Goal: Task Accomplishment & Management: Use online tool/utility

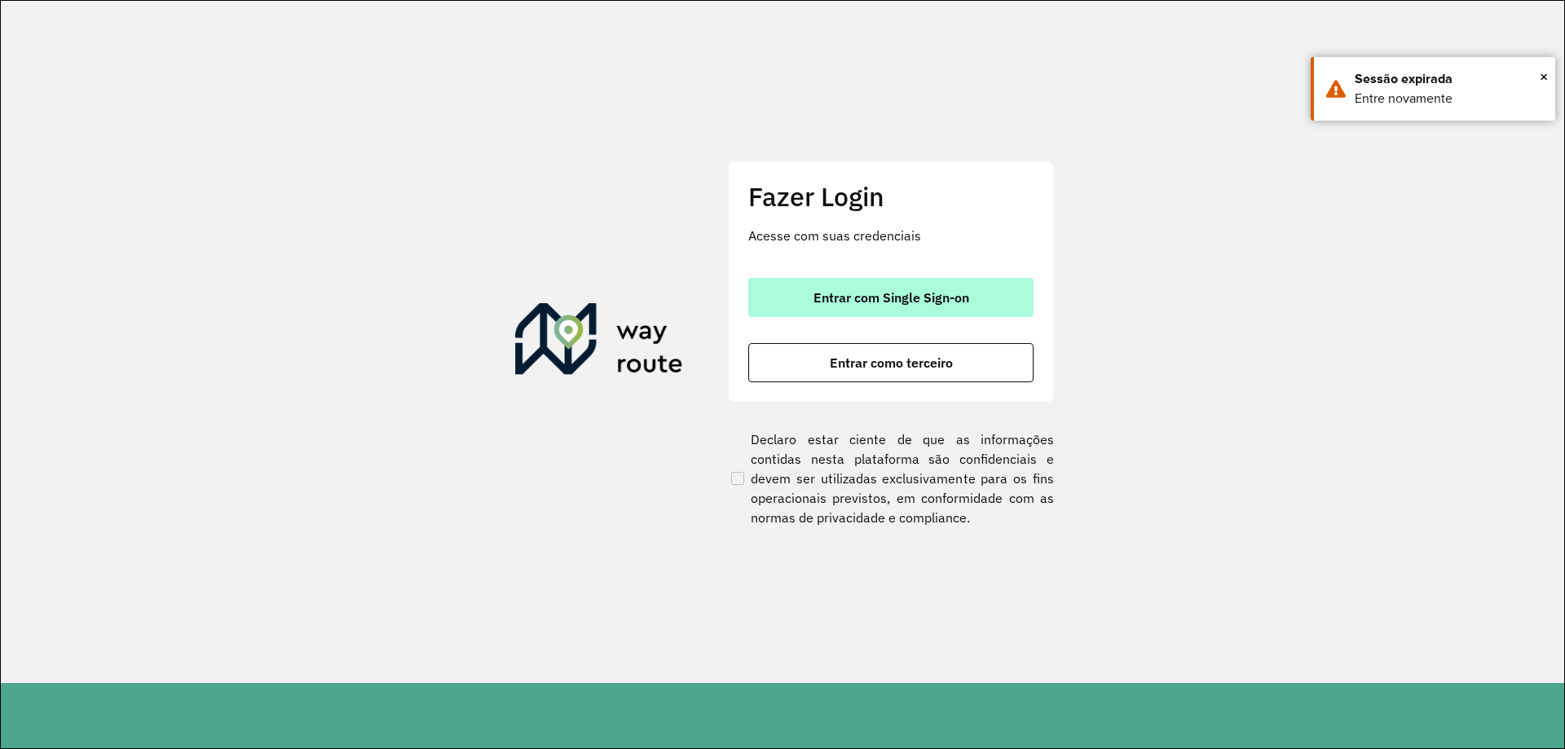
click at [905, 291] on span "Entrar com Single Sign-on" at bounding box center [891, 297] width 156 height 13
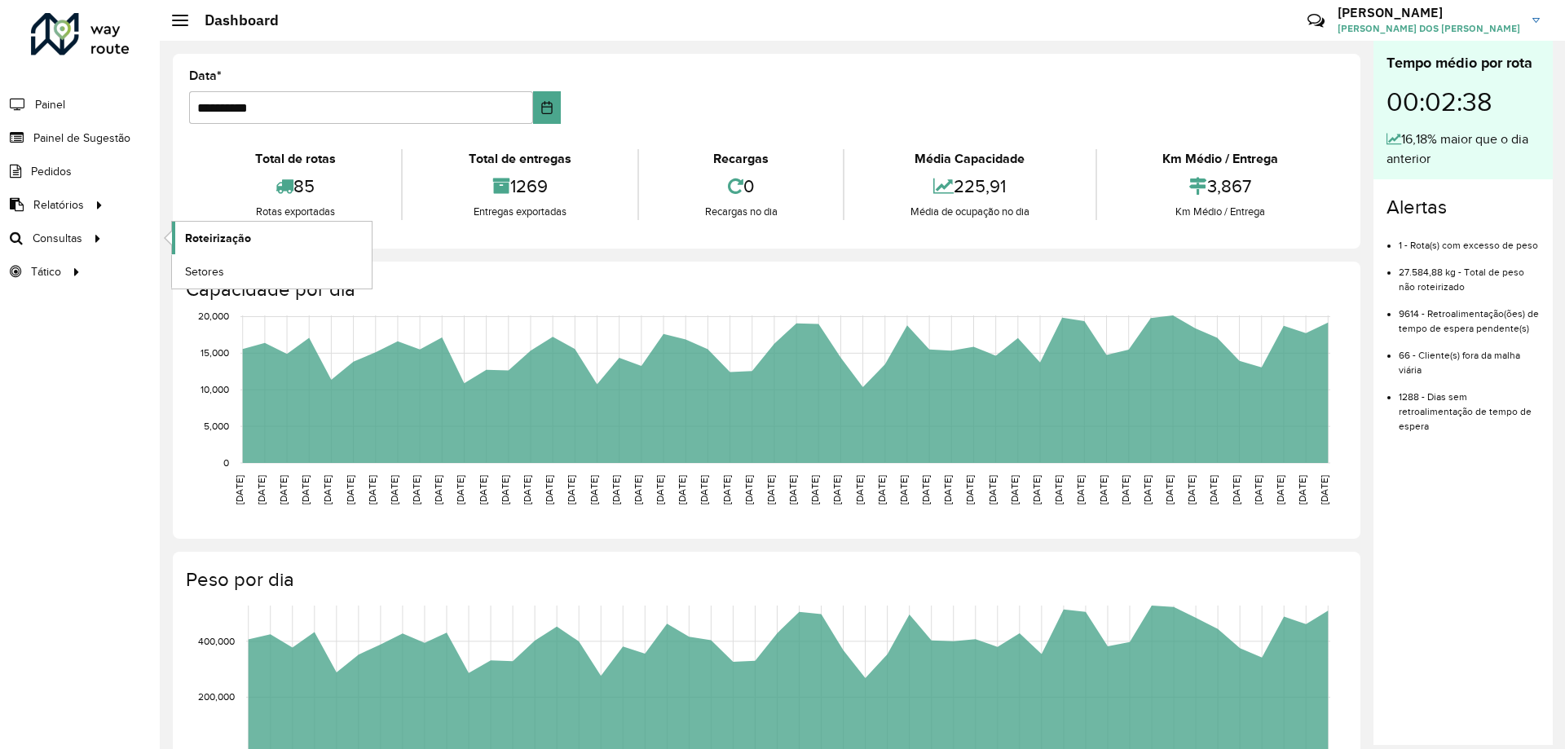
click at [219, 228] on link "Roteirização" at bounding box center [272, 238] width 200 height 33
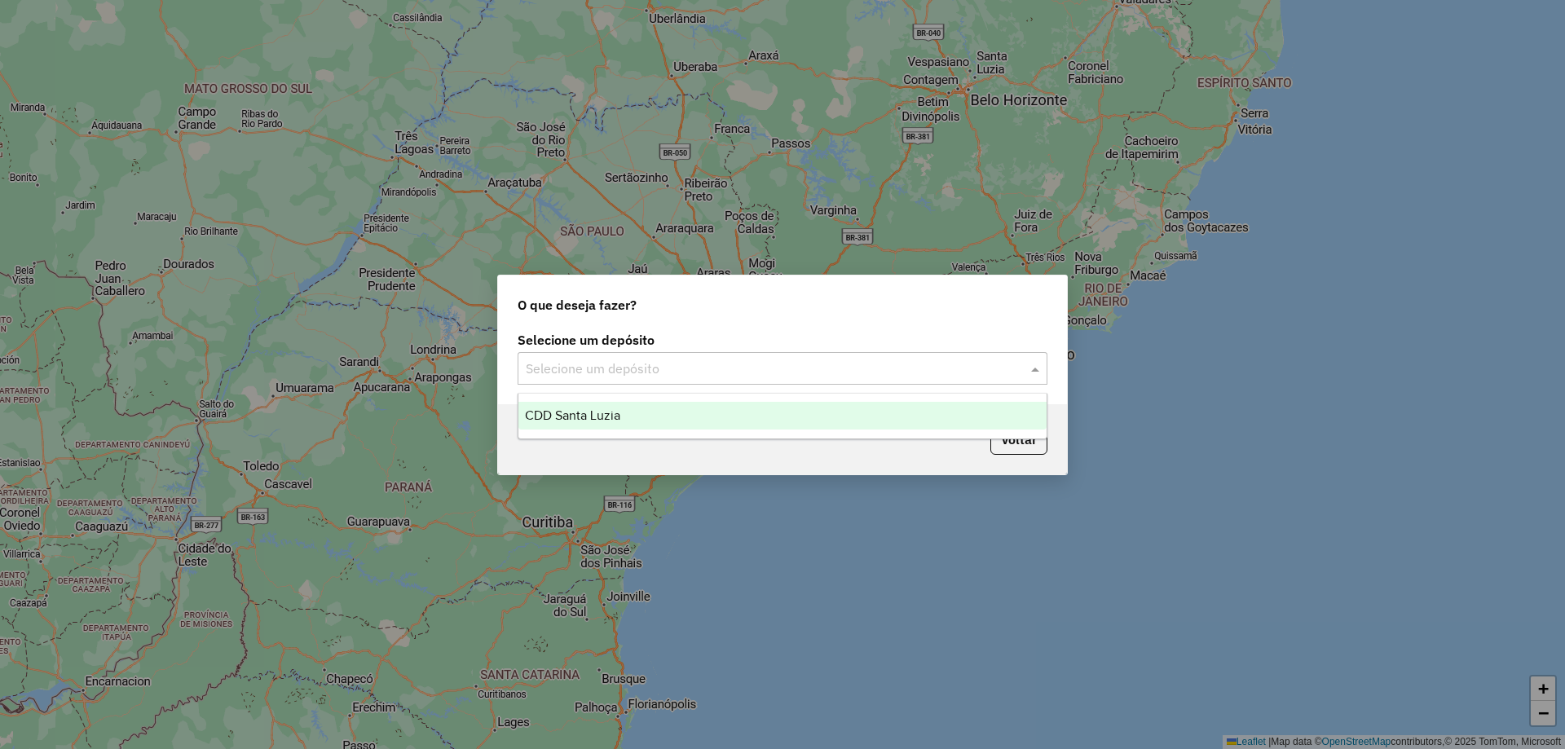
click at [696, 363] on input "text" at bounding box center [766, 369] width 481 height 20
click at [646, 407] on div "CDD Santa Luzia" at bounding box center [782, 416] width 528 height 28
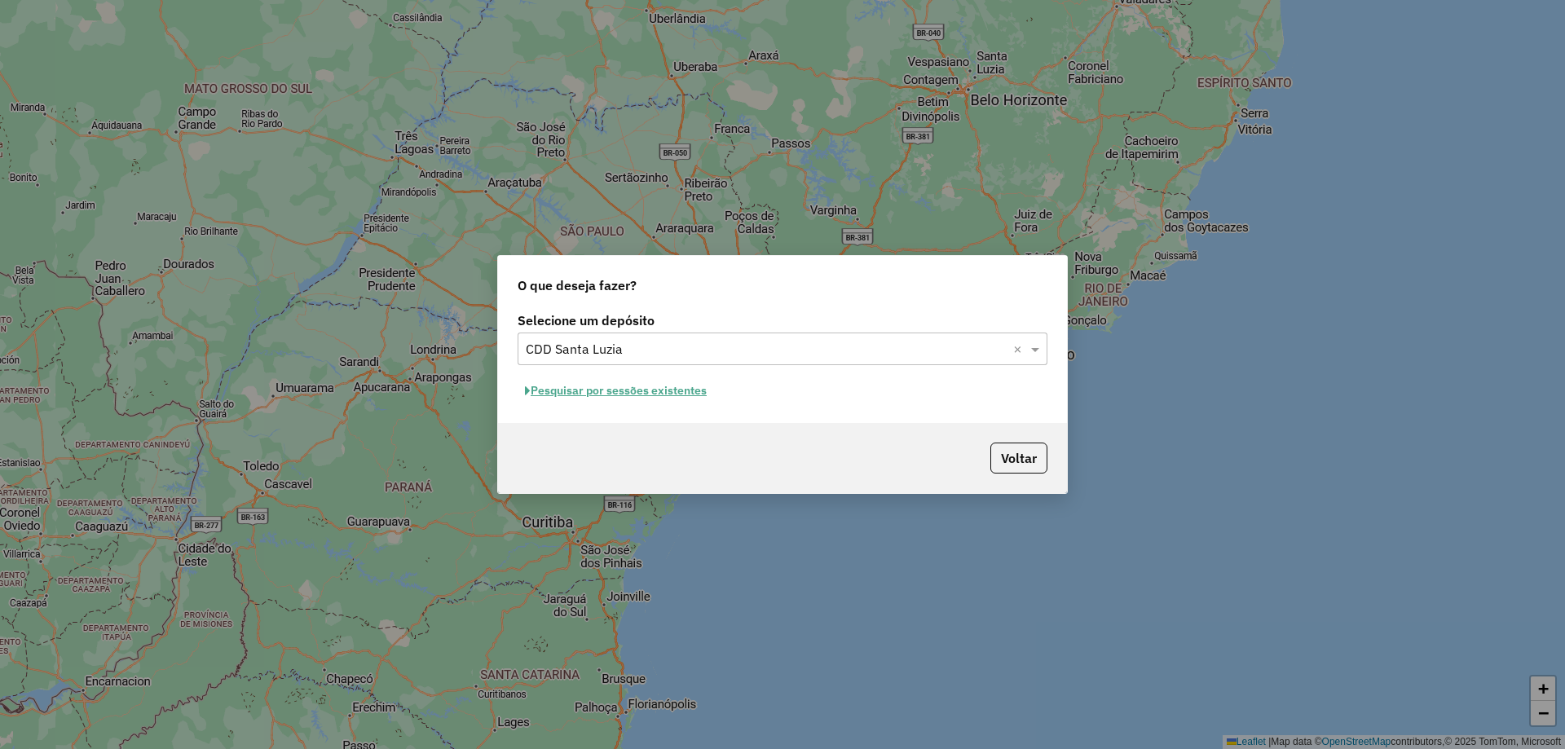
click at [675, 392] on button "Pesquisar por sessões existentes" at bounding box center [616, 390] width 196 height 25
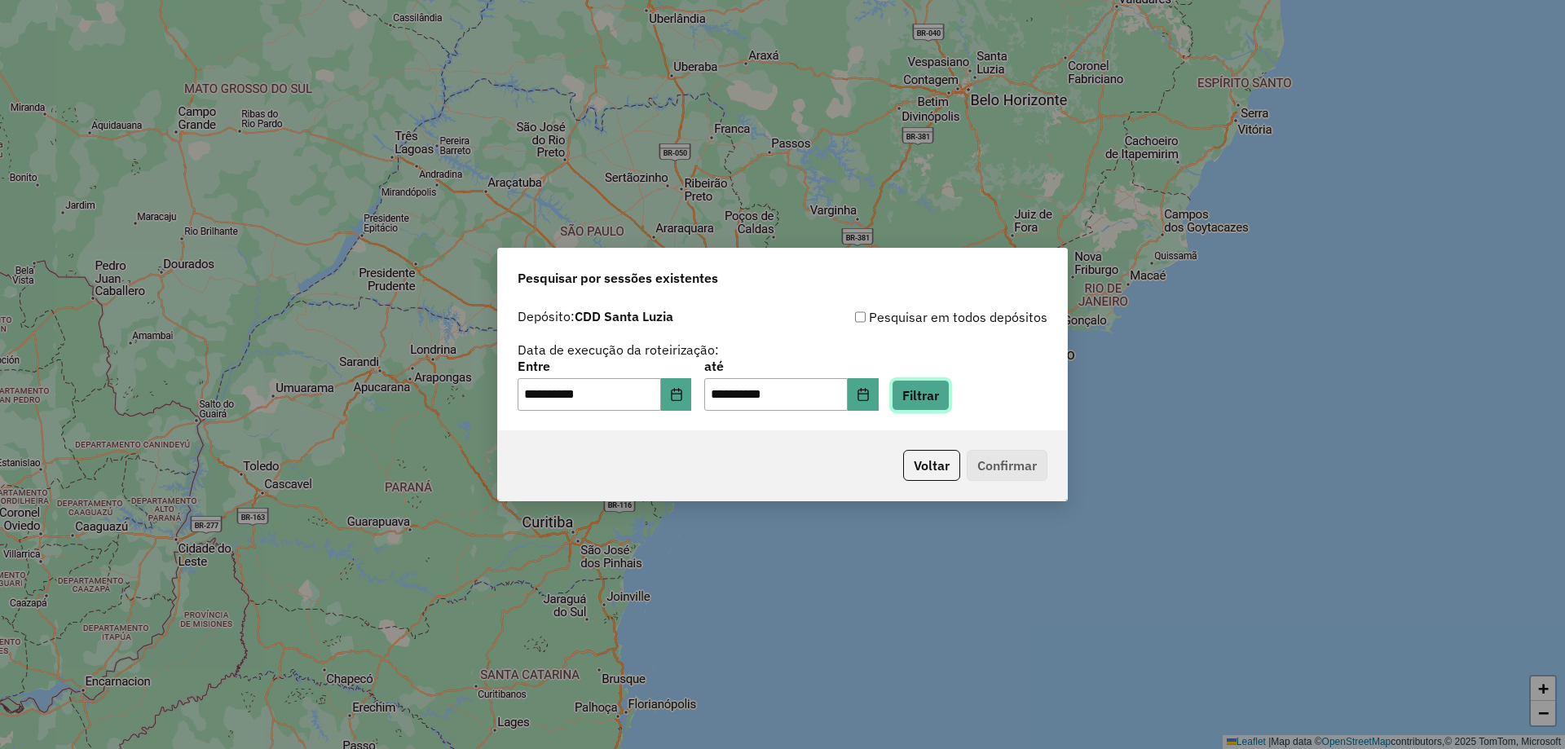
click at [947, 390] on button "Filtrar" at bounding box center [921, 395] width 58 height 31
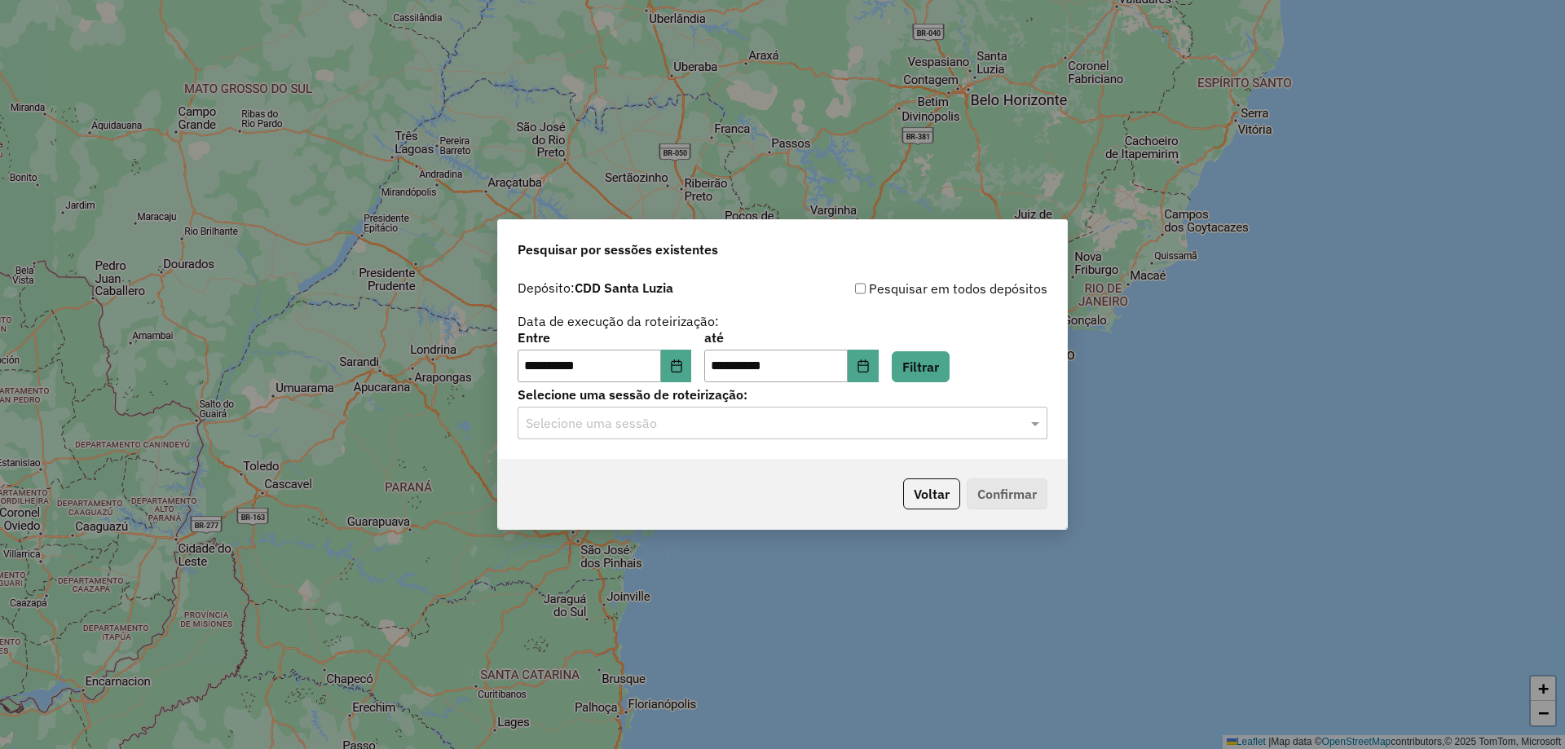
click at [672, 420] on input "text" at bounding box center [766, 424] width 481 height 20
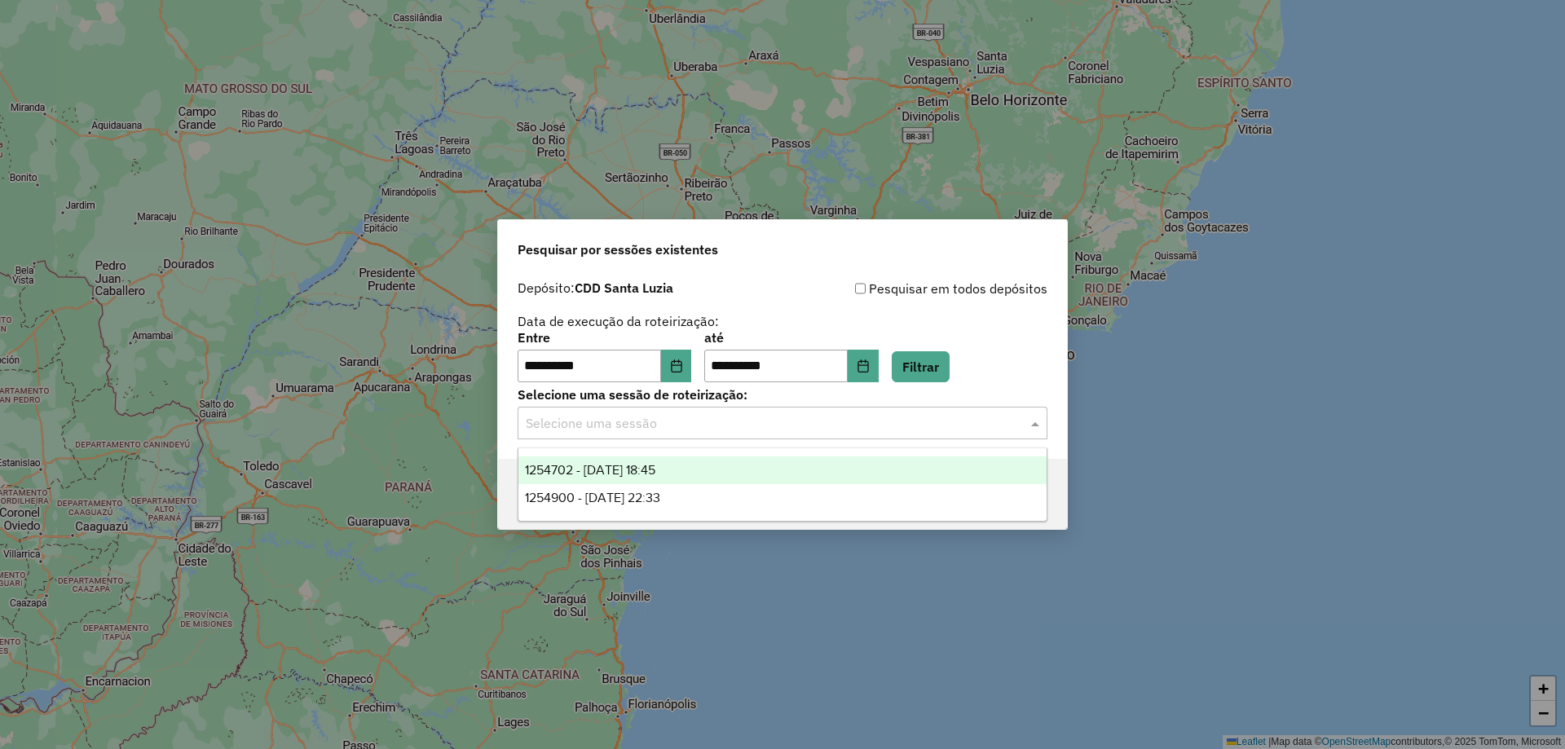
click at [647, 471] on span "1254702 - 28/08/2025 18:45" at bounding box center [590, 470] width 130 height 14
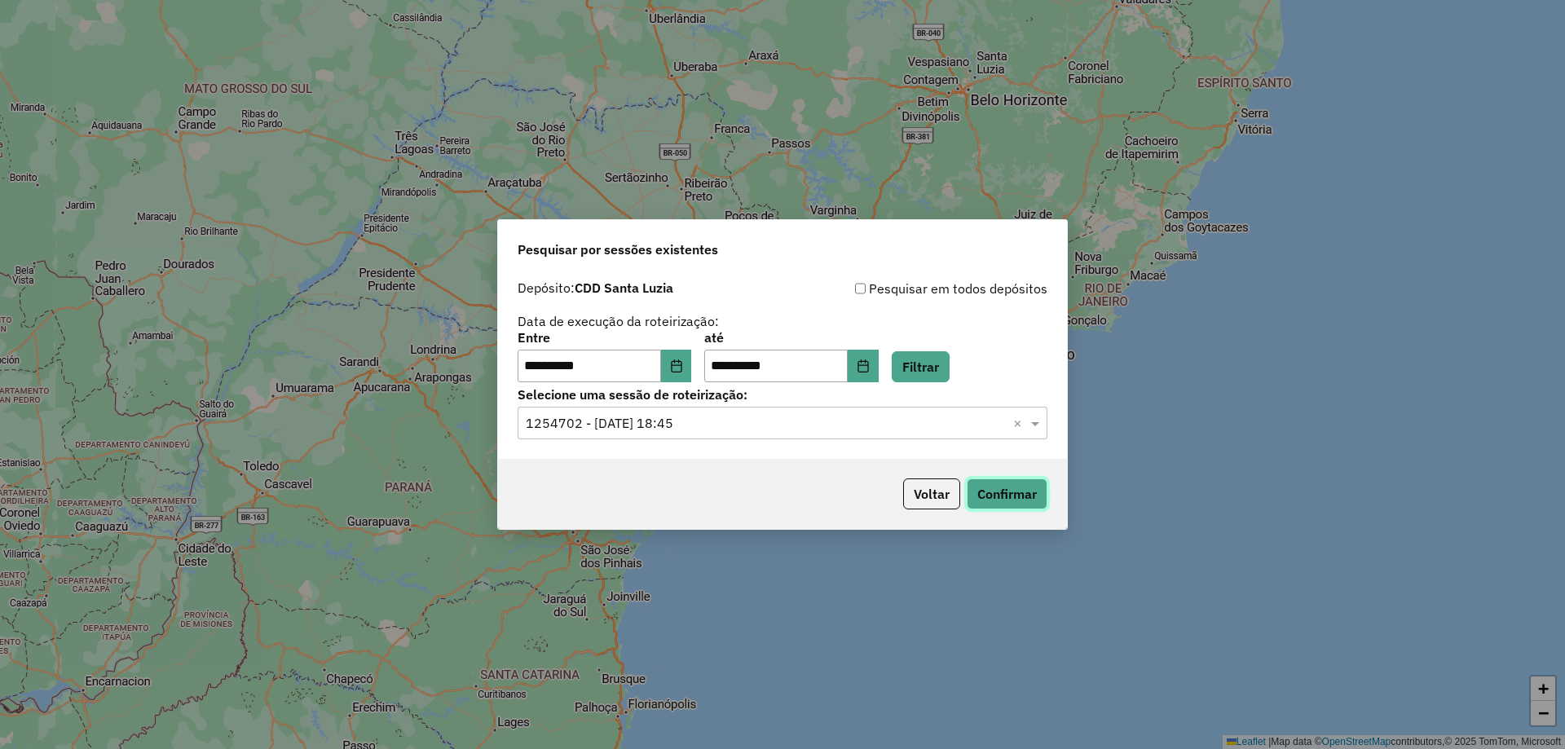
click at [1026, 503] on button "Confirmar" at bounding box center [1007, 493] width 81 height 31
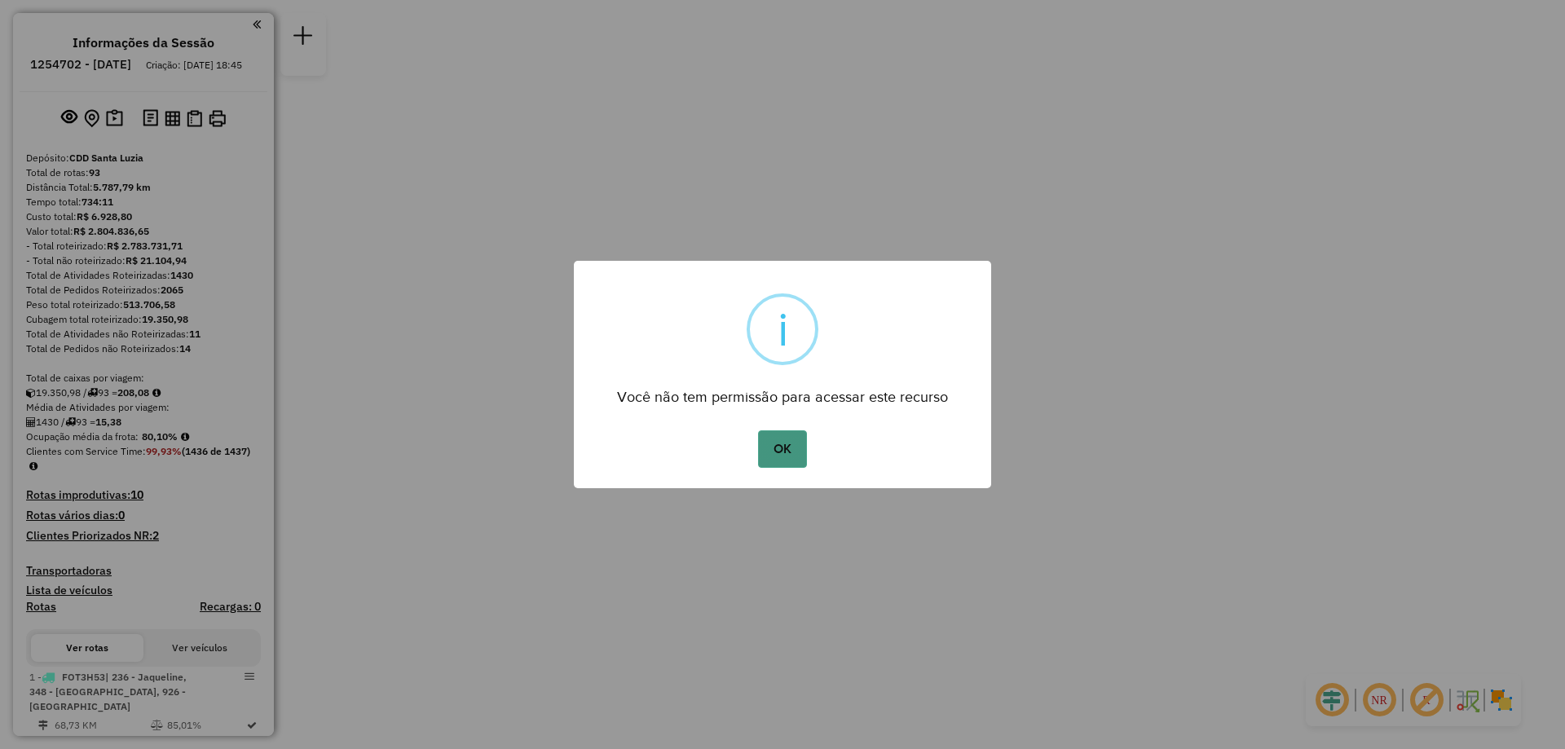
click at [786, 443] on button "OK" at bounding box center [782, 448] width 48 height 37
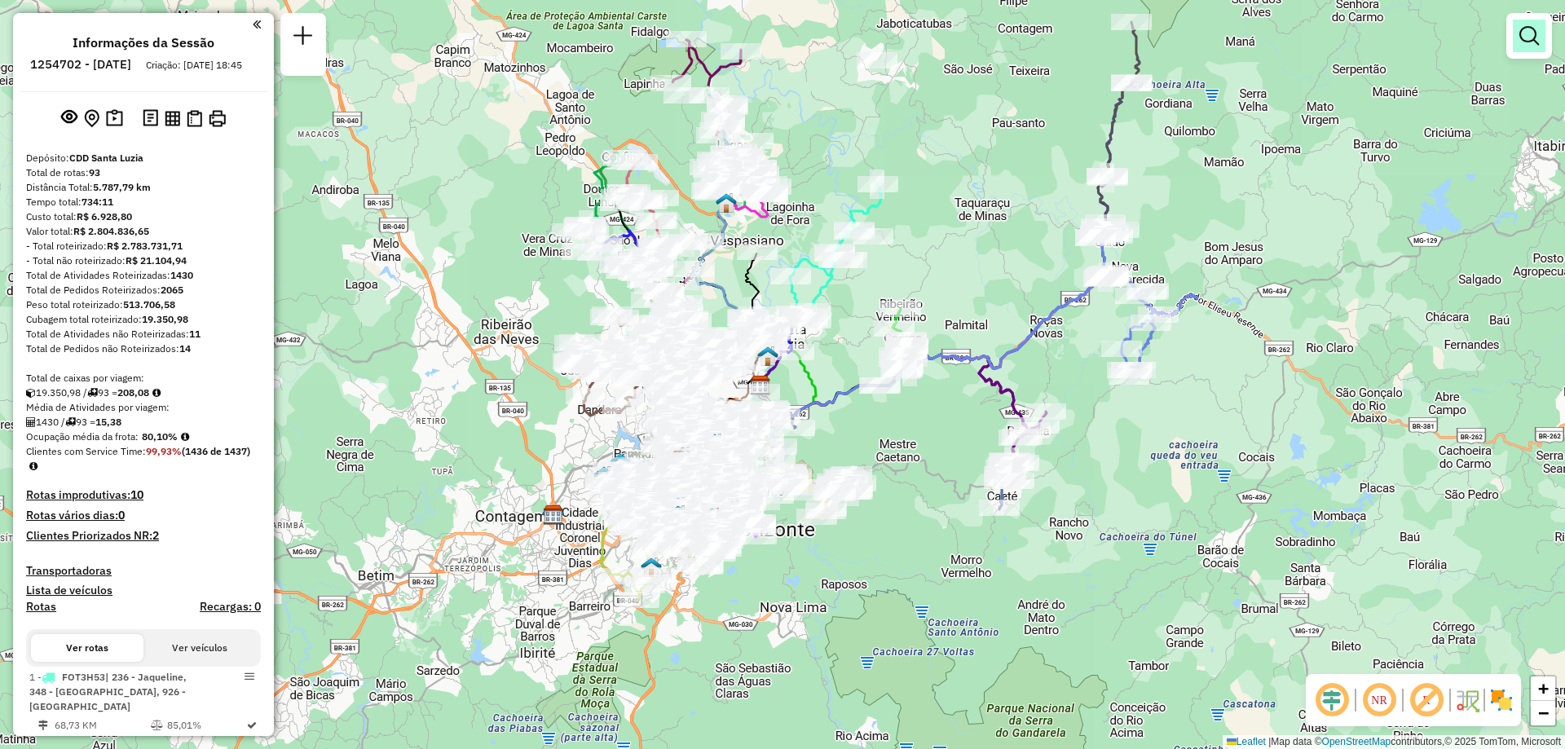
click at [1536, 38] on em at bounding box center [1529, 36] width 20 height 20
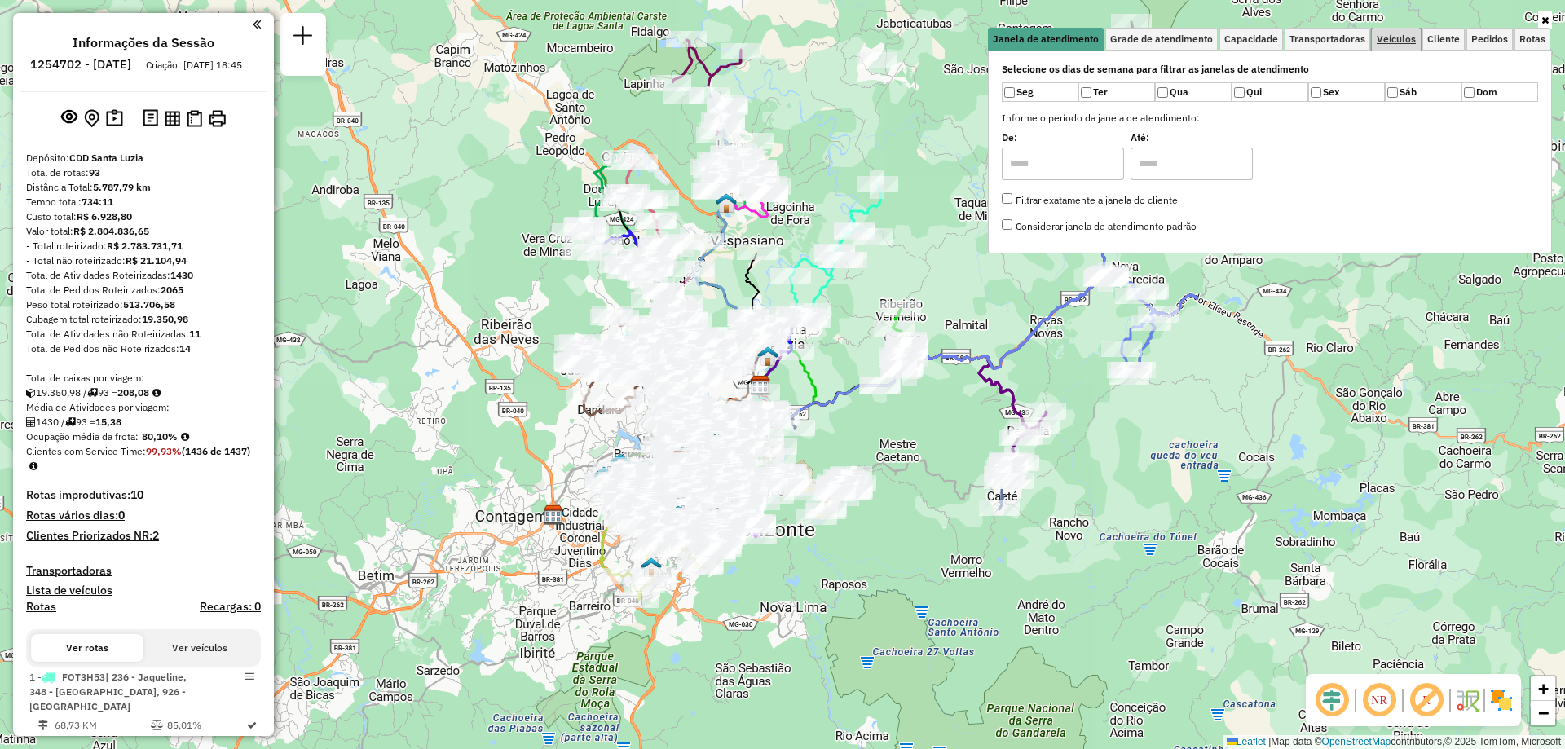
click at [1391, 43] on span "Veículos" at bounding box center [1396, 39] width 39 height 10
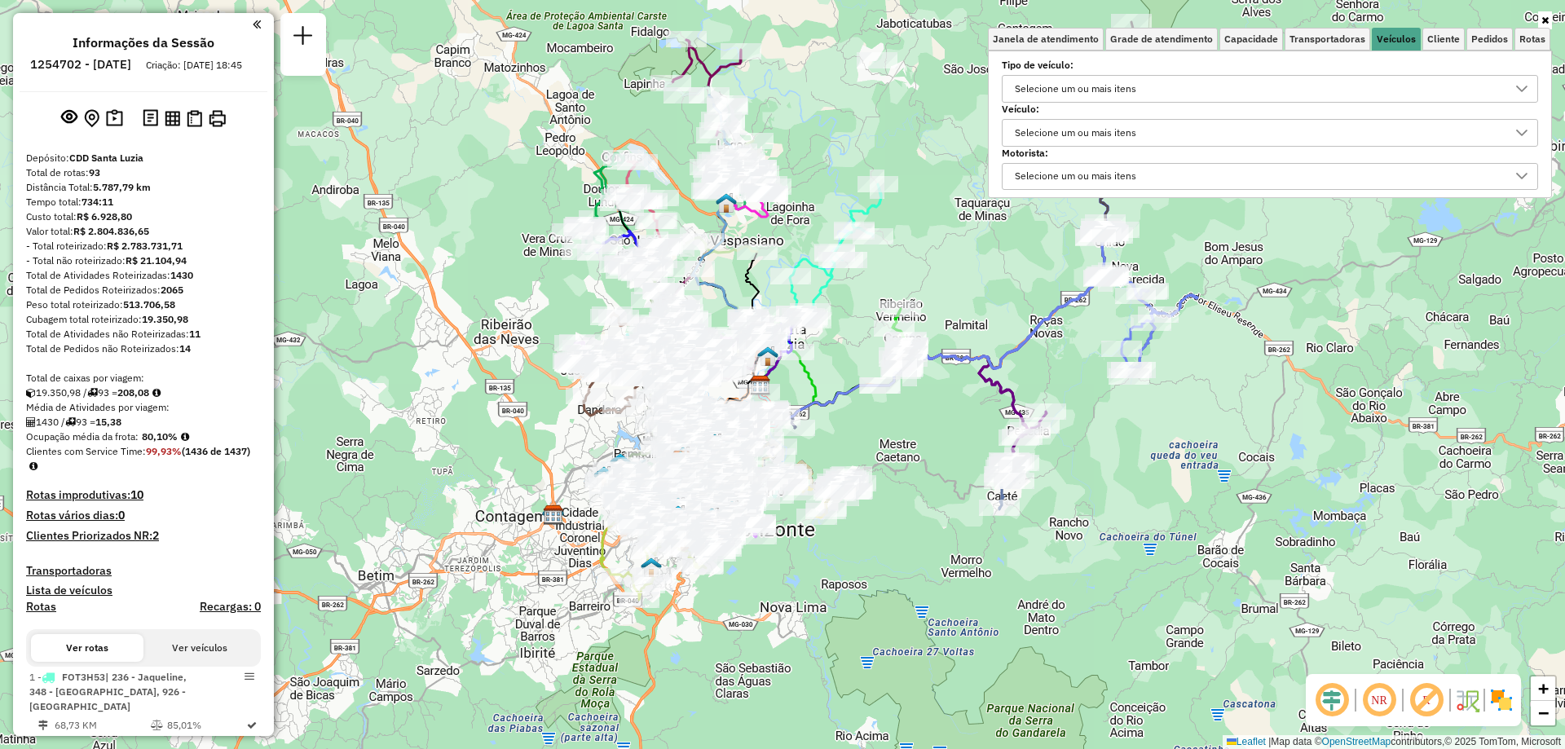
click at [1075, 133] on div "Selecione um ou mais itens" at bounding box center [1075, 133] width 133 height 26
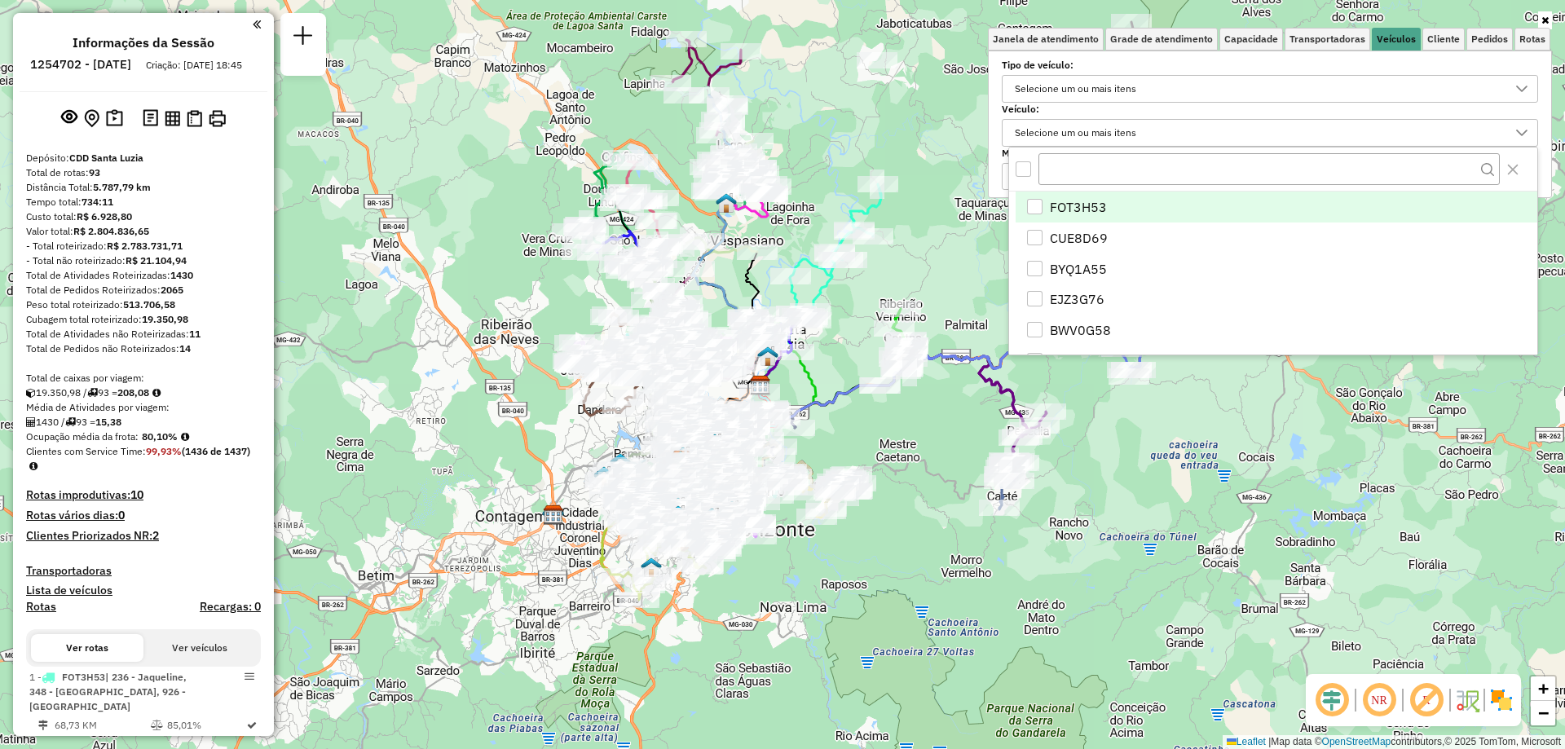
scroll to position [10, 56]
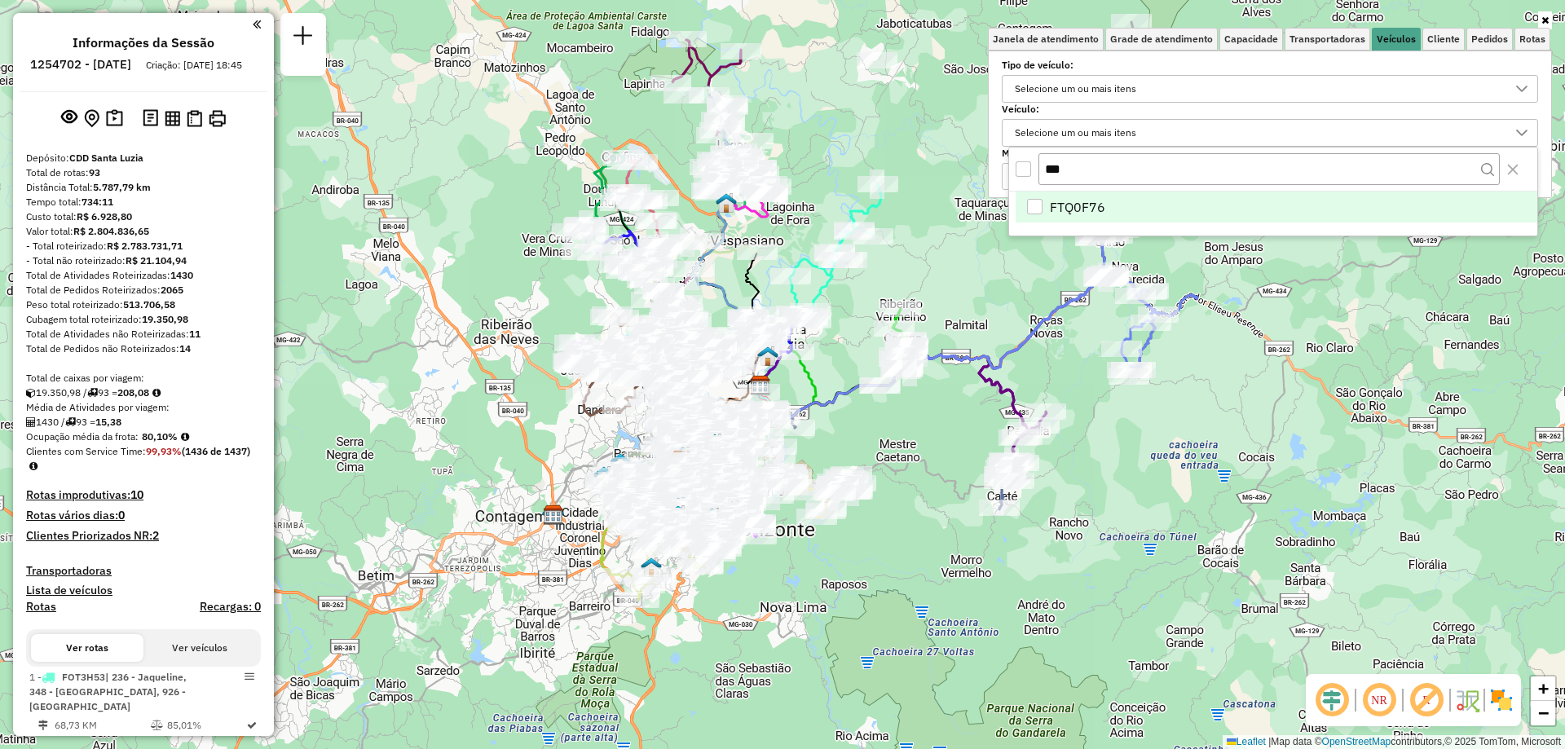
type input "***"
click at [1064, 198] on span "FTQ0F76" at bounding box center [1077, 207] width 55 height 20
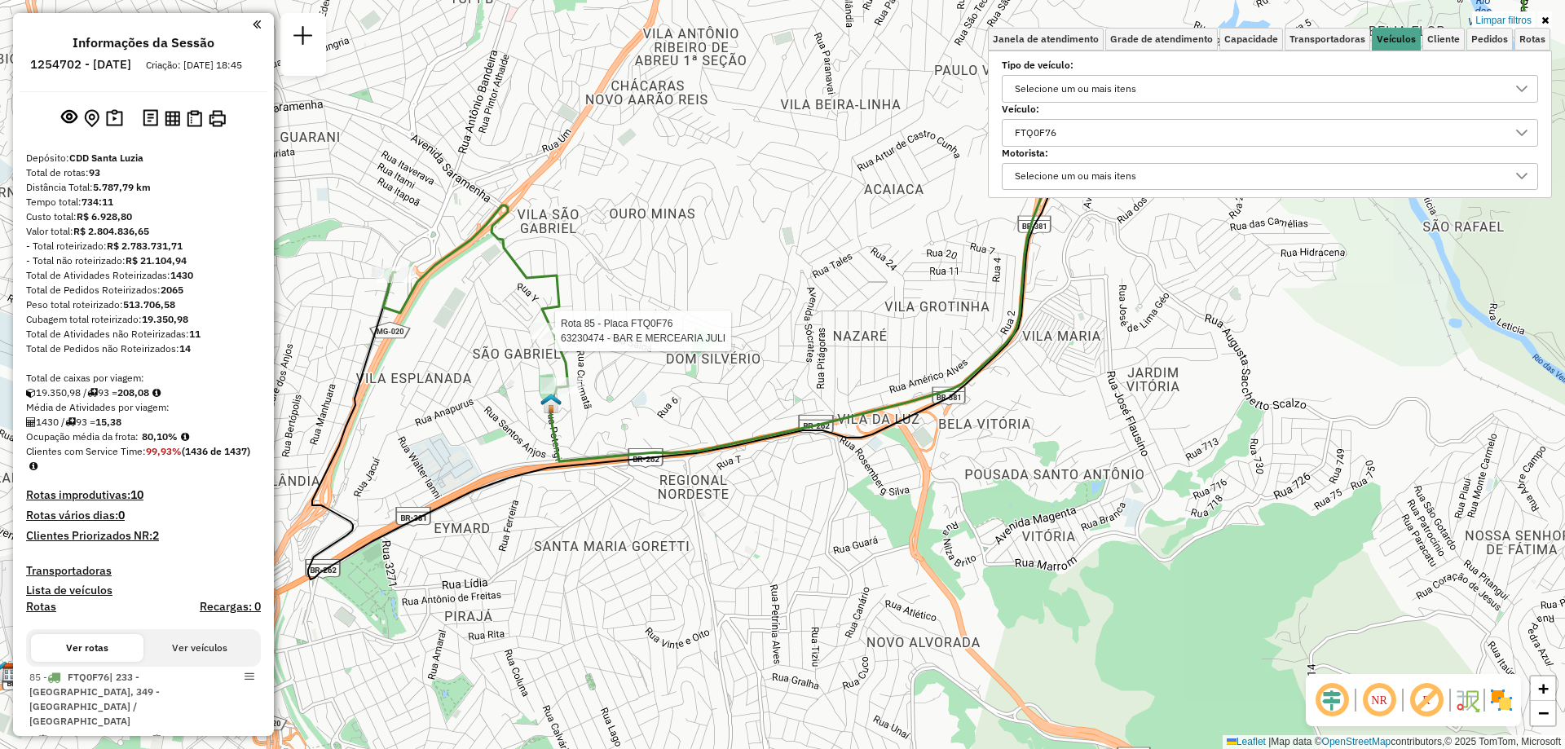
select select "**********"
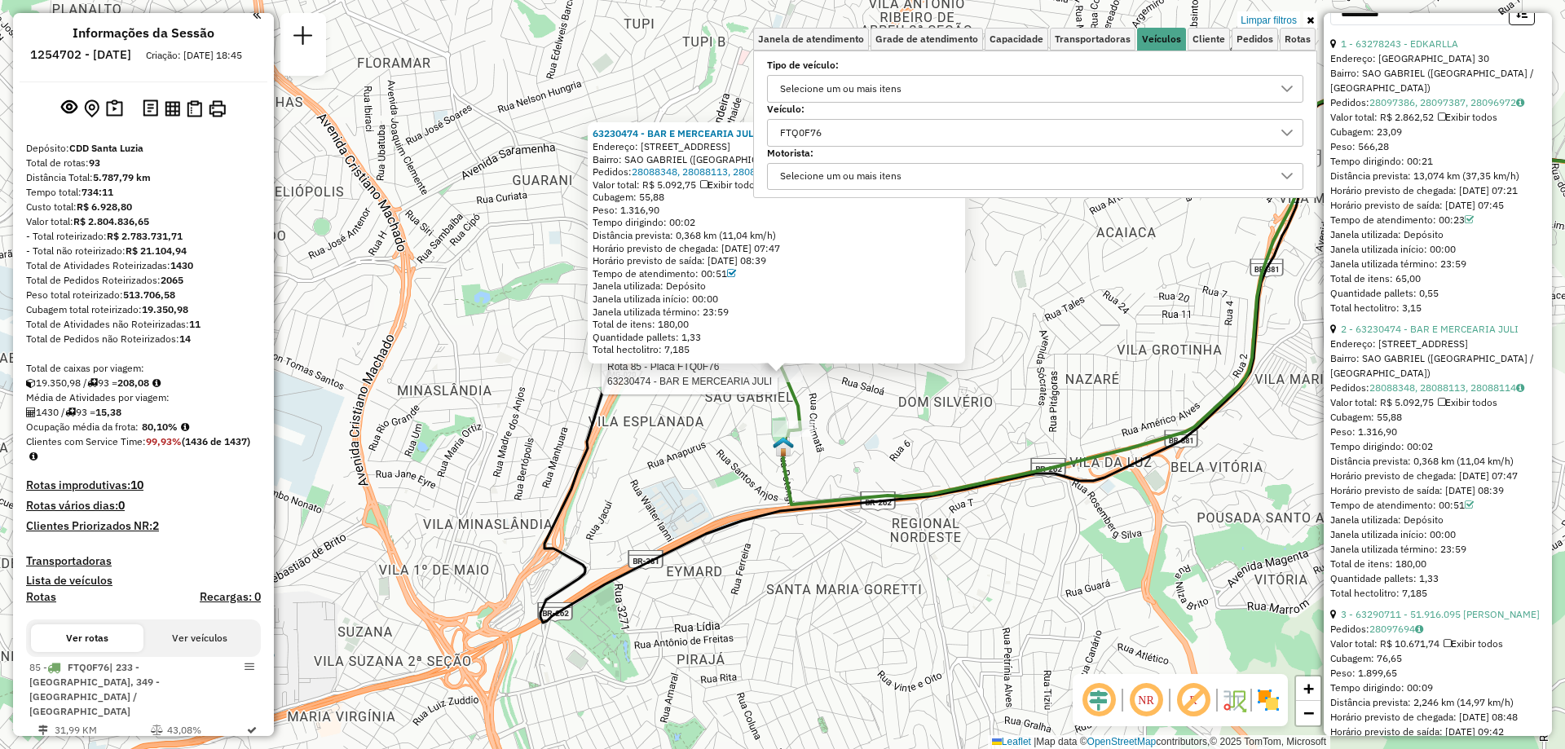
scroll to position [857, 0]
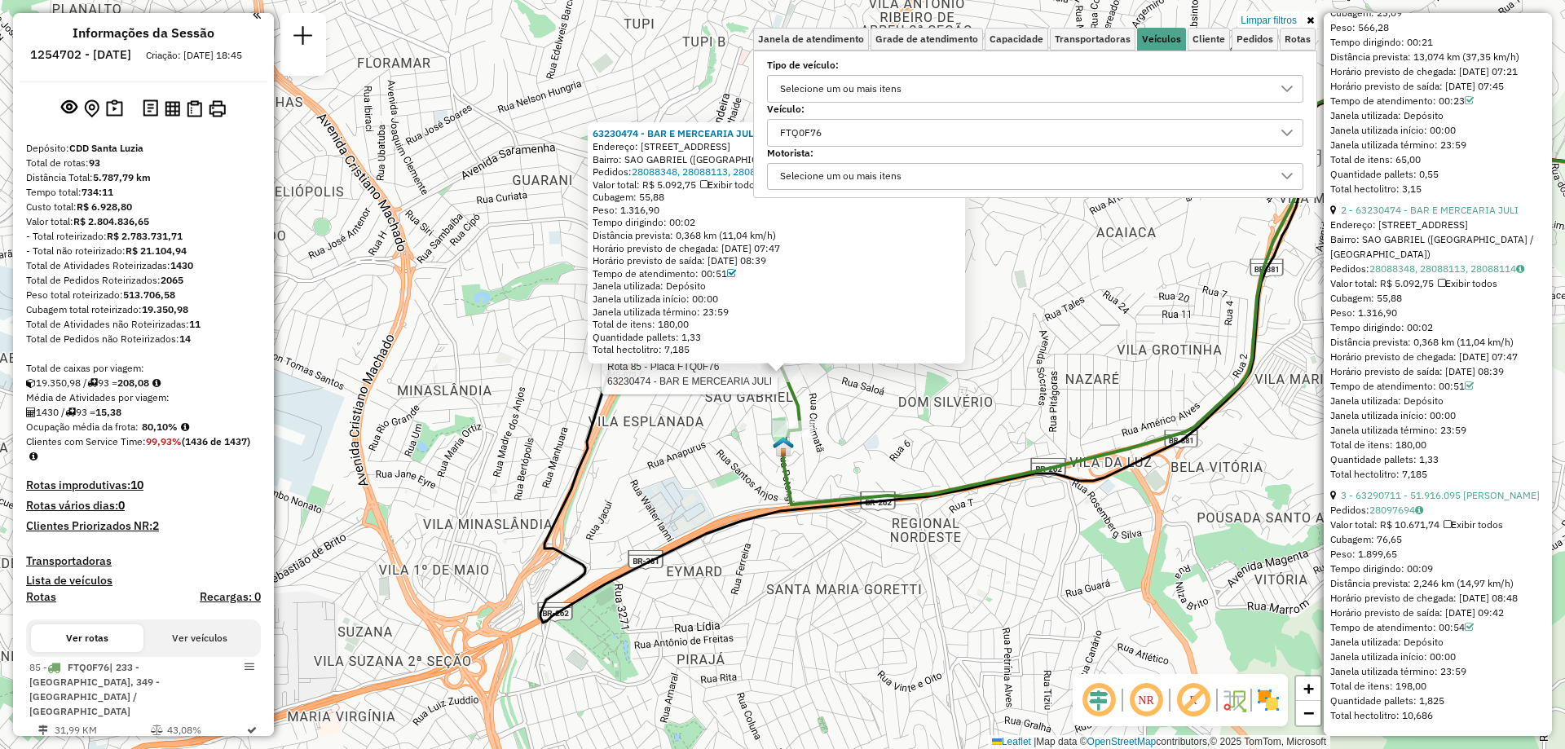
click at [860, 133] on div "FTQ0F76" at bounding box center [1022, 133] width 497 height 26
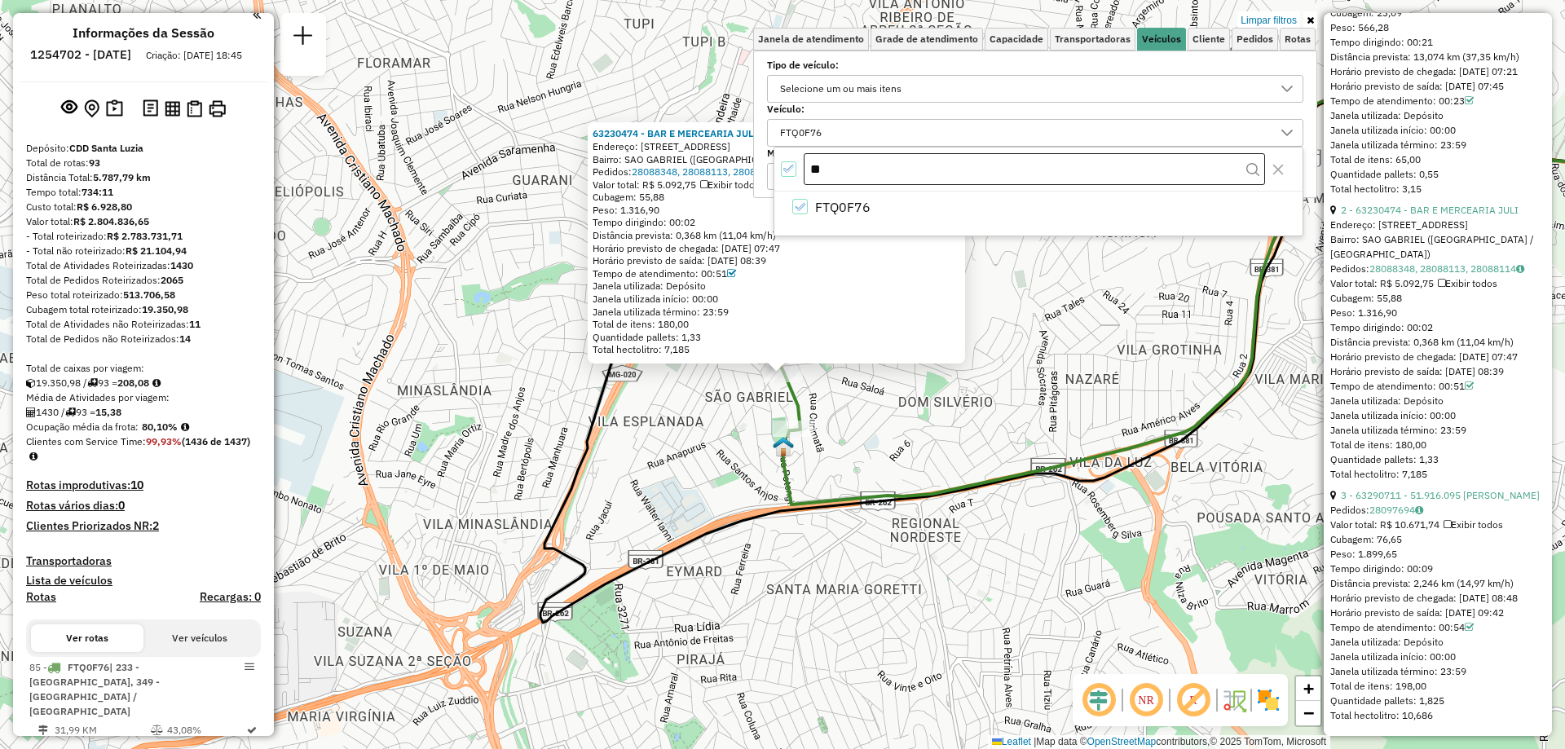
type input "*"
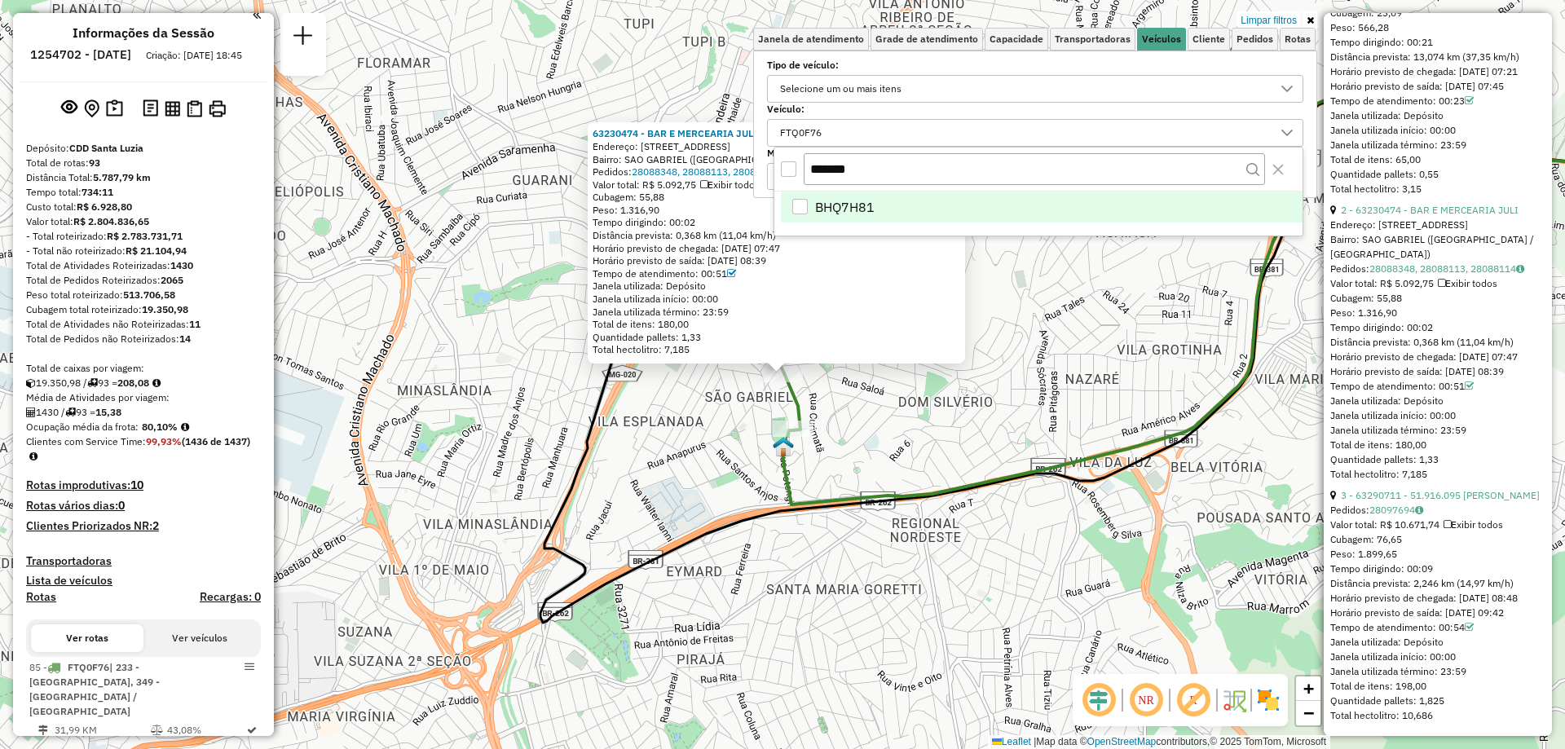
type input "*******"
click at [855, 214] on span "BHQ7H81" at bounding box center [844, 207] width 59 height 20
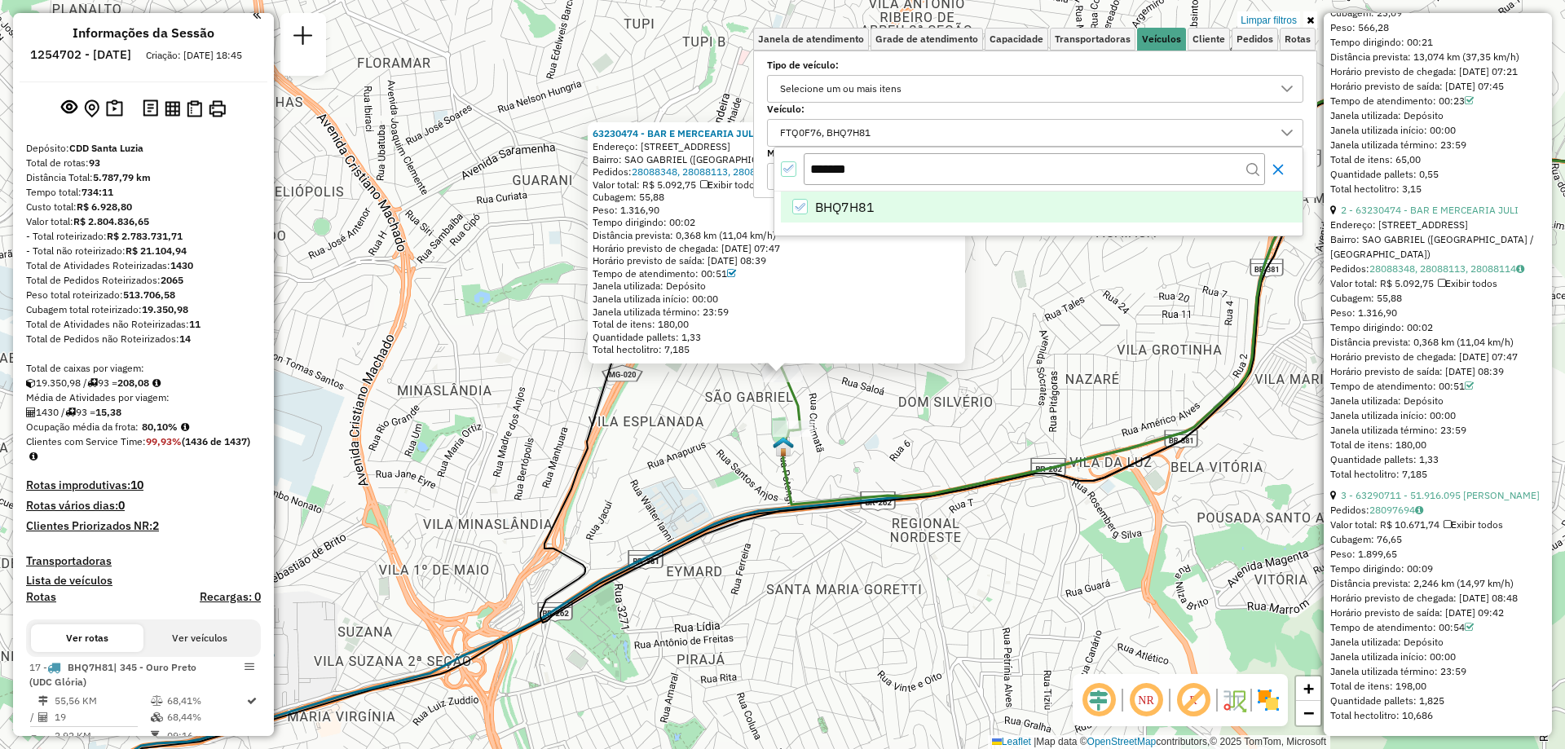
click at [1284, 168] on icon "Close" at bounding box center [1277, 169] width 13 height 13
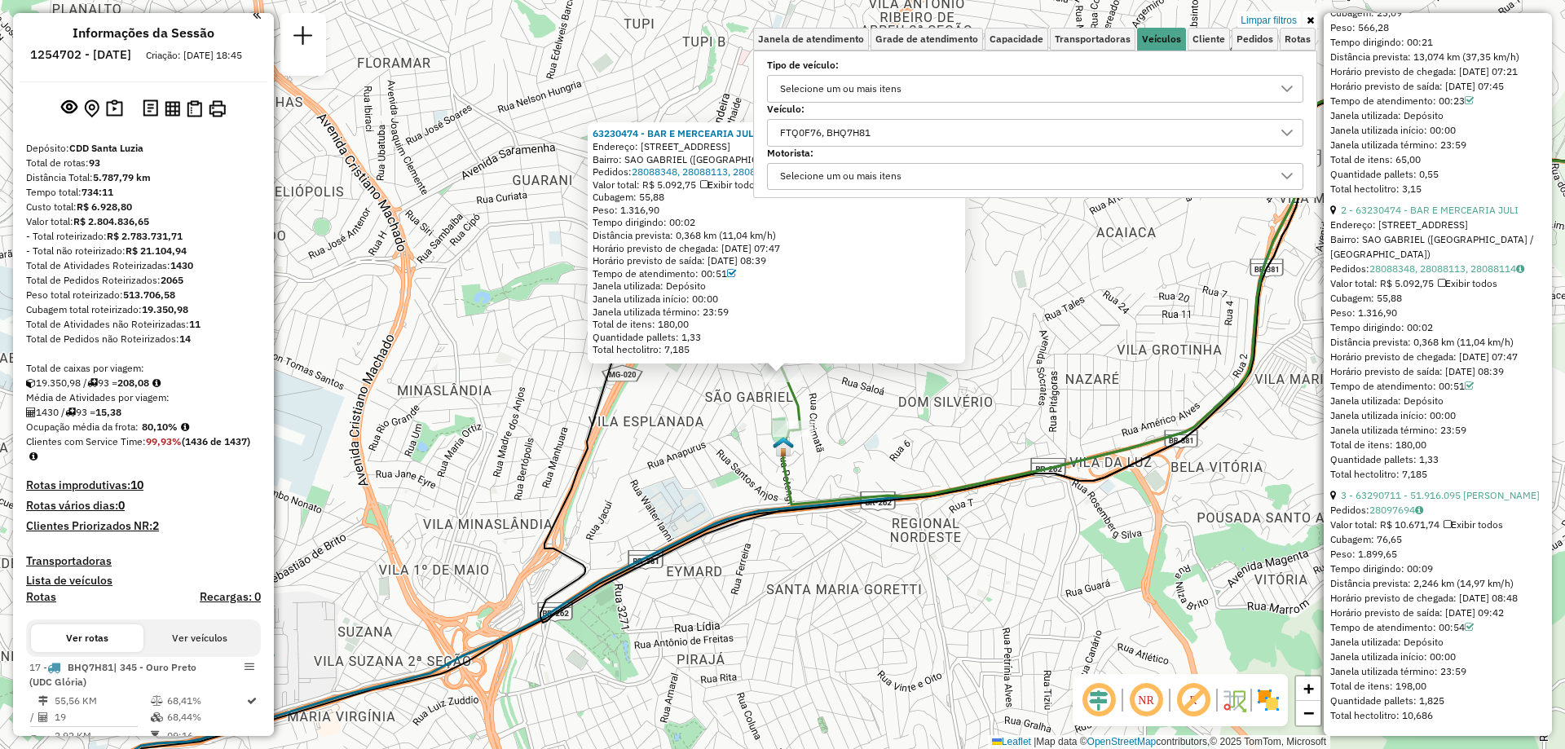
click at [1315, 19] on link at bounding box center [1310, 20] width 14 height 18
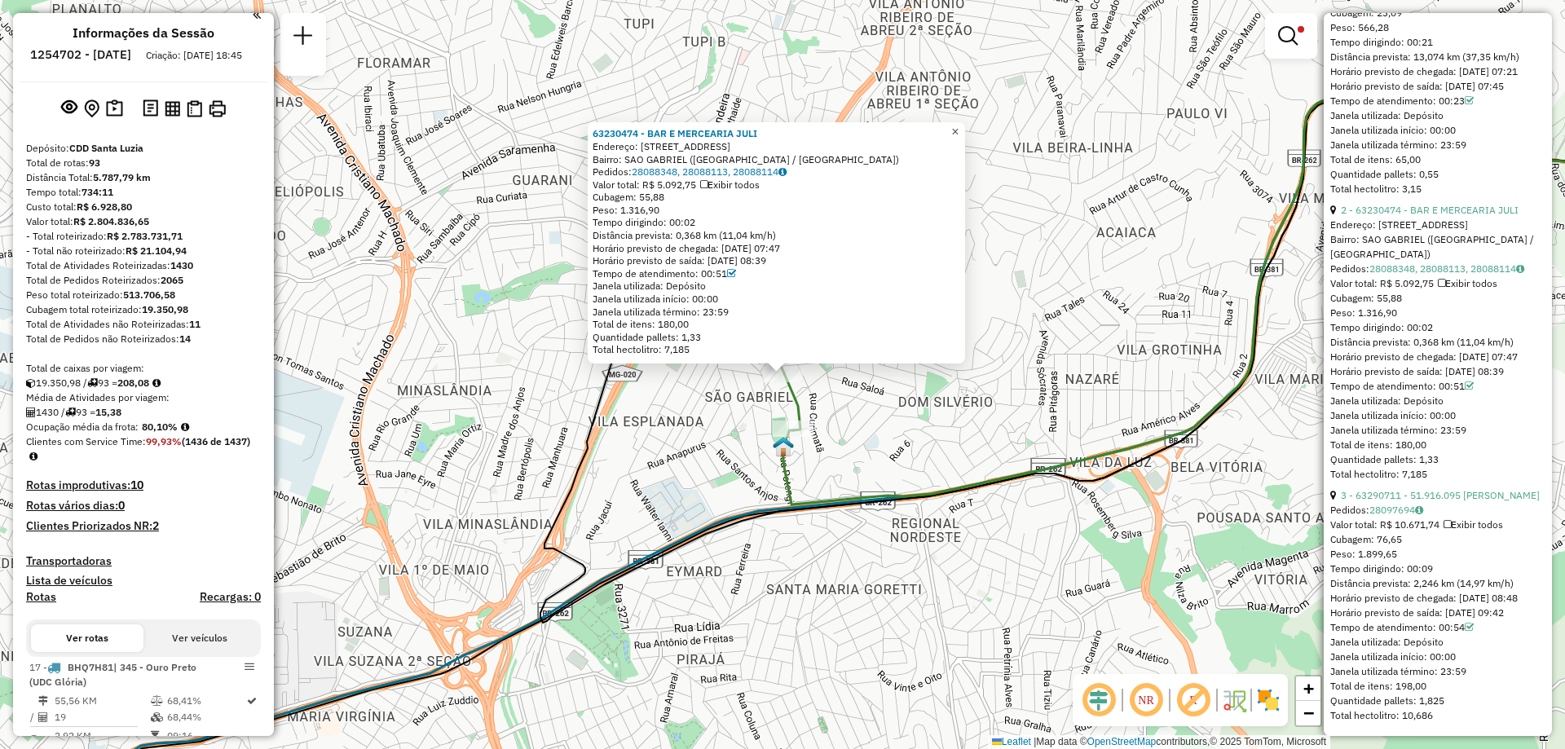
click at [958, 128] on span "×" at bounding box center [954, 132] width 7 height 14
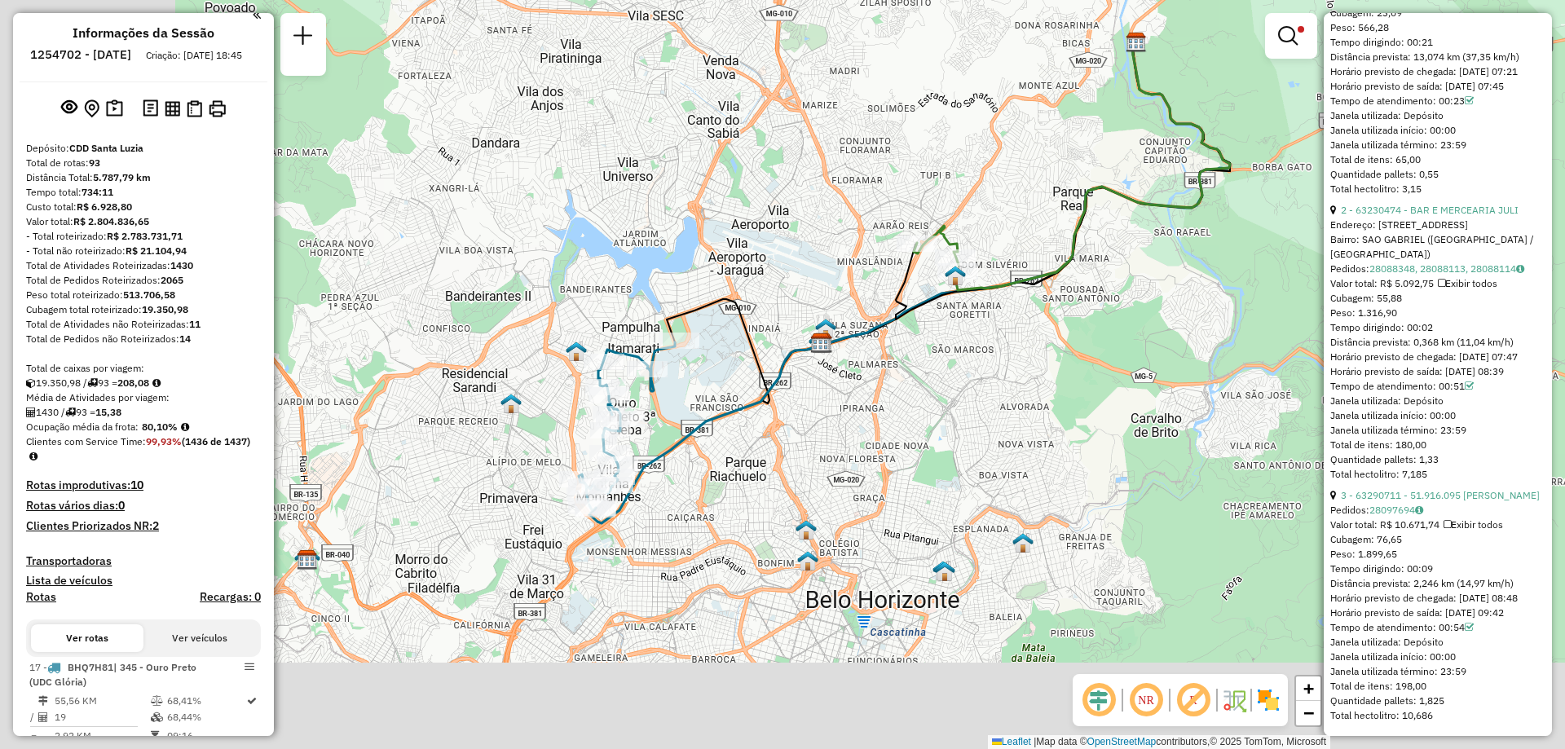
drag, startPoint x: 605, startPoint y: 443, endPoint x: 838, endPoint y: 329, distance: 259.5
click at [838, 329] on div "Limpar filtros Janela de atendimento Grade de atendimento Capacidade Transporta…" at bounding box center [782, 374] width 1565 height 749
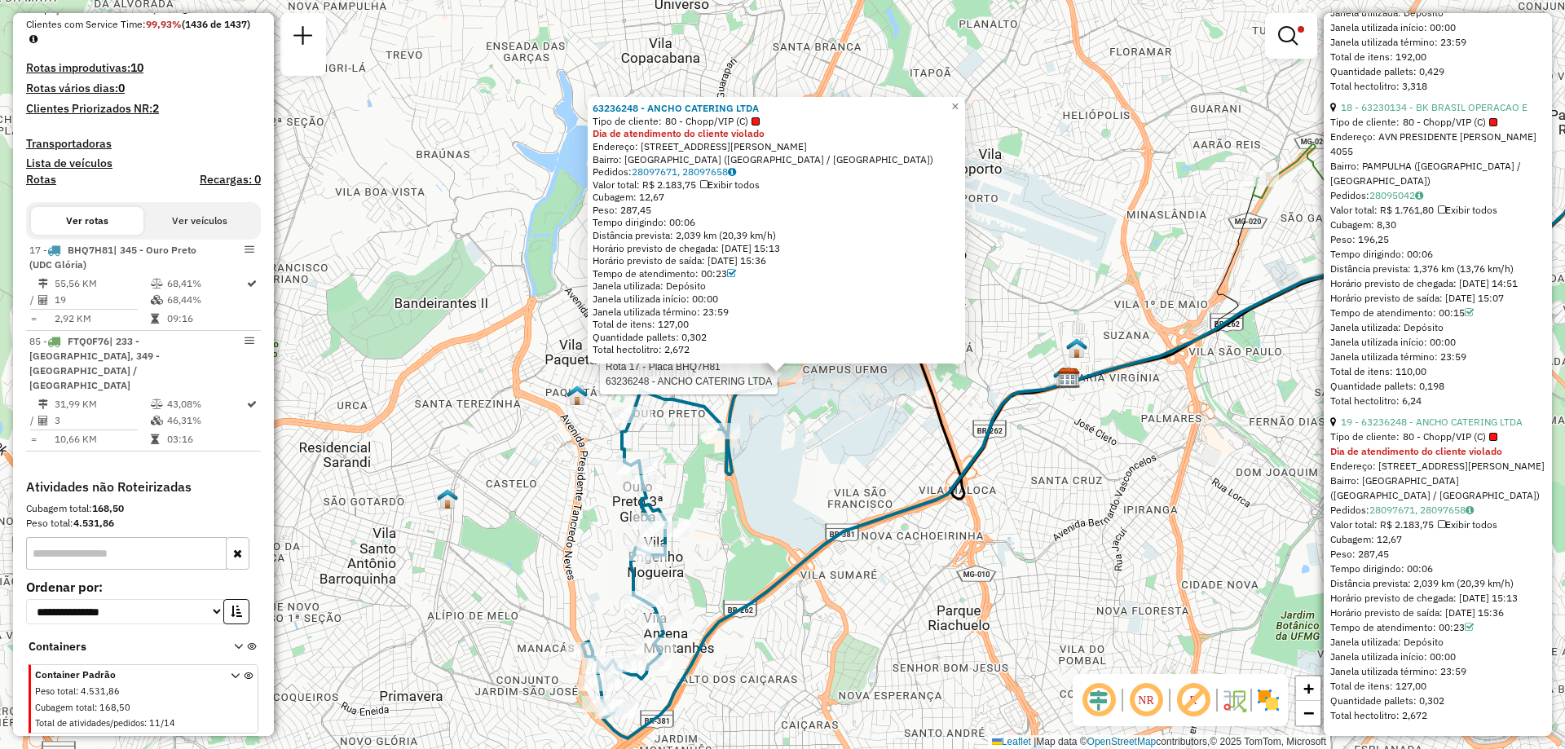
scroll to position [5707, 0]
click at [958, 99] on span "×" at bounding box center [954, 106] width 7 height 14
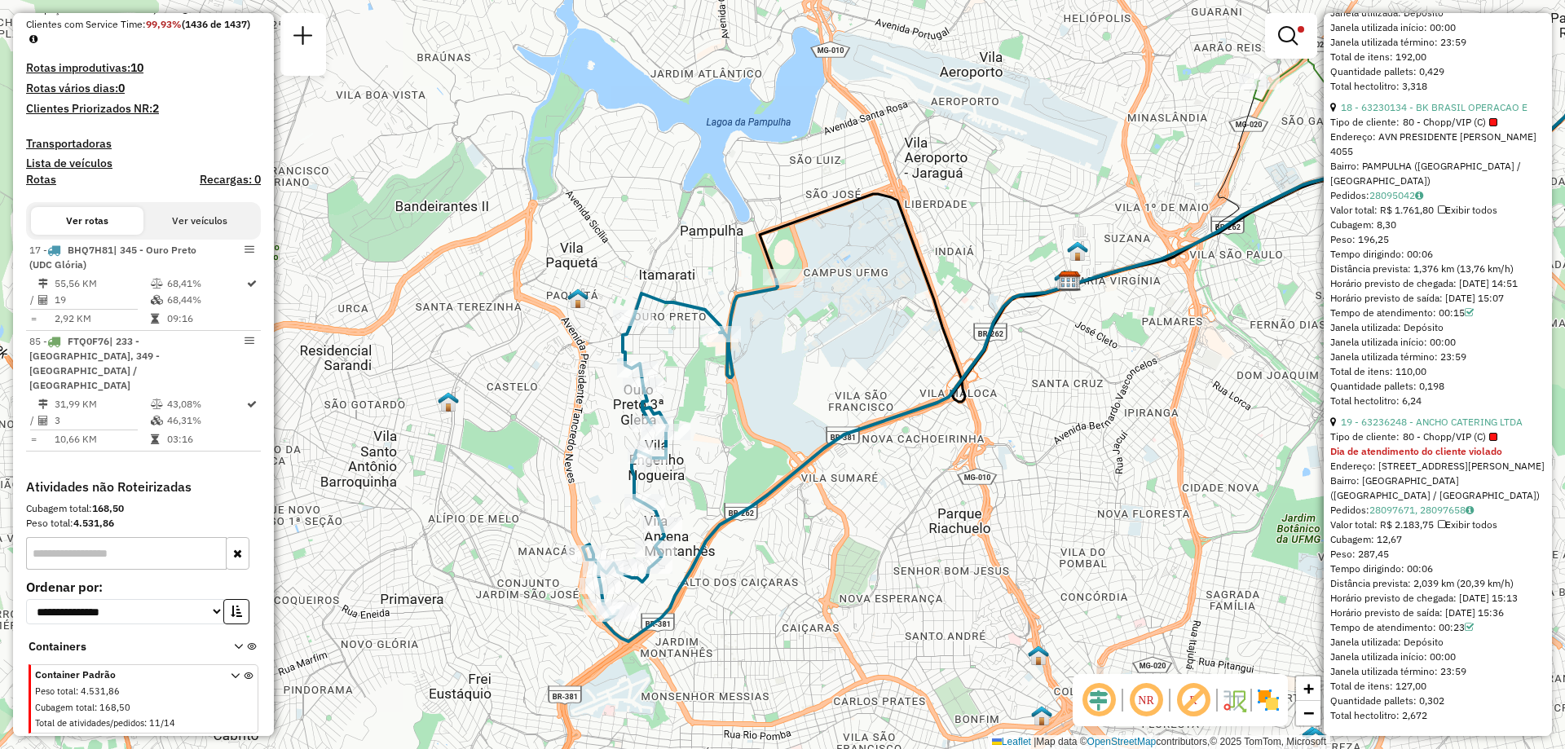
drag, startPoint x: 826, startPoint y: 473, endPoint x: 826, endPoint y: 376, distance: 97.0
click at [826, 376] on div "Limpar filtros Janela de atendimento Grade de atendimento Capacidade Transporta…" at bounding box center [782, 374] width 1565 height 749
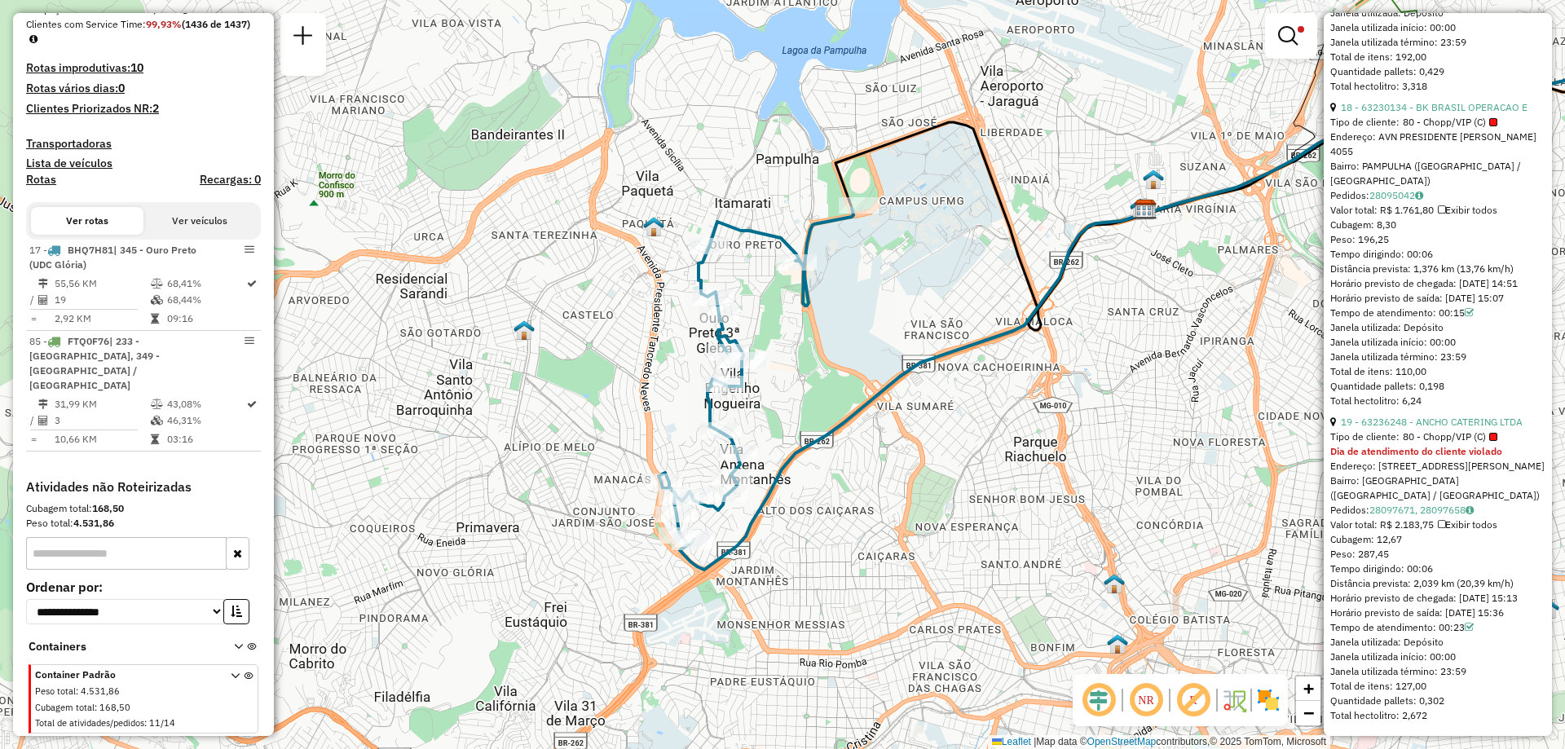
drag, startPoint x: 746, startPoint y: 354, endPoint x: 796, endPoint y: 336, distance: 53.6
click at [796, 336] on div "Limpar filtros Janela de atendimento Grade de atendimento Capacidade Transporta…" at bounding box center [782, 374] width 1565 height 749
